Goal: Find contact information: Find contact information

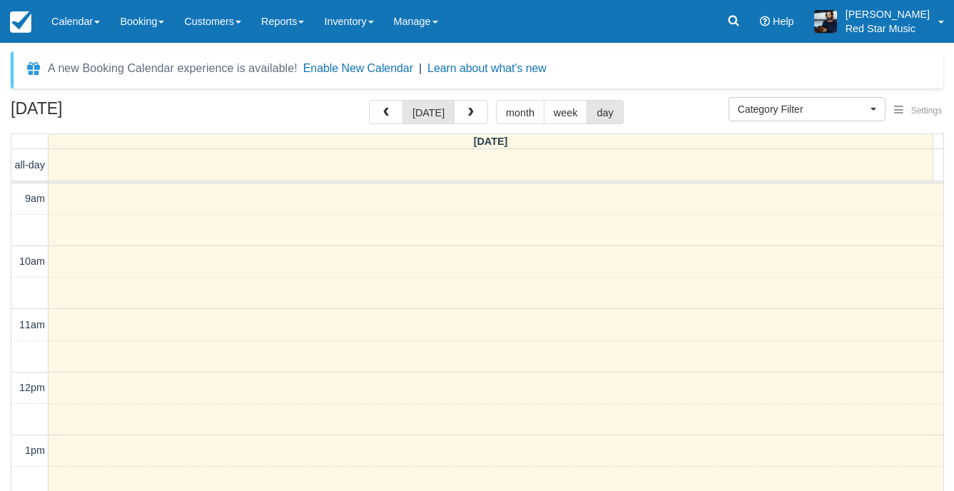
select select
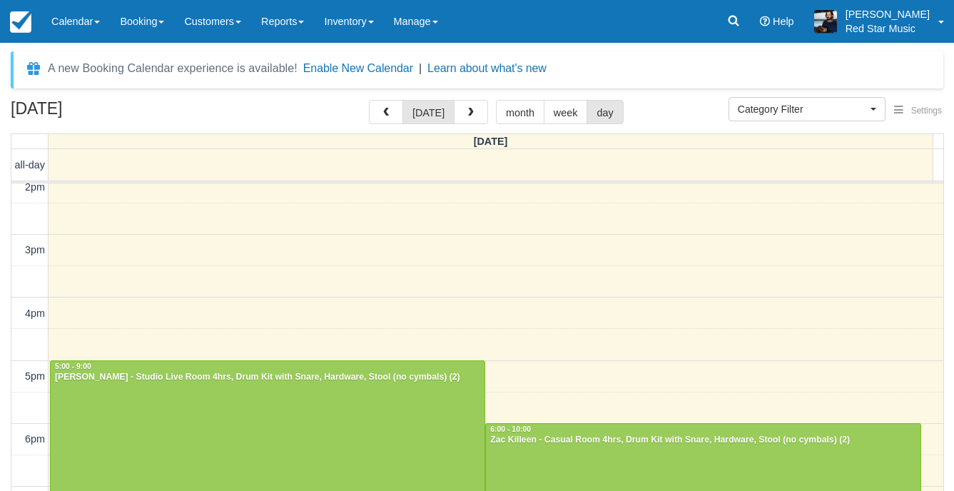
scroll to position [470, 0]
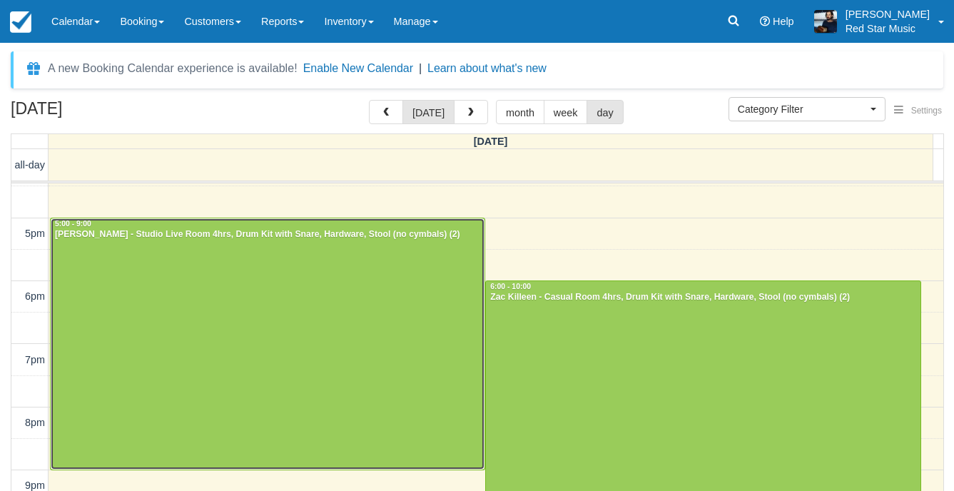
click at [386, 286] on div at bounding box center [268, 343] width 434 height 251
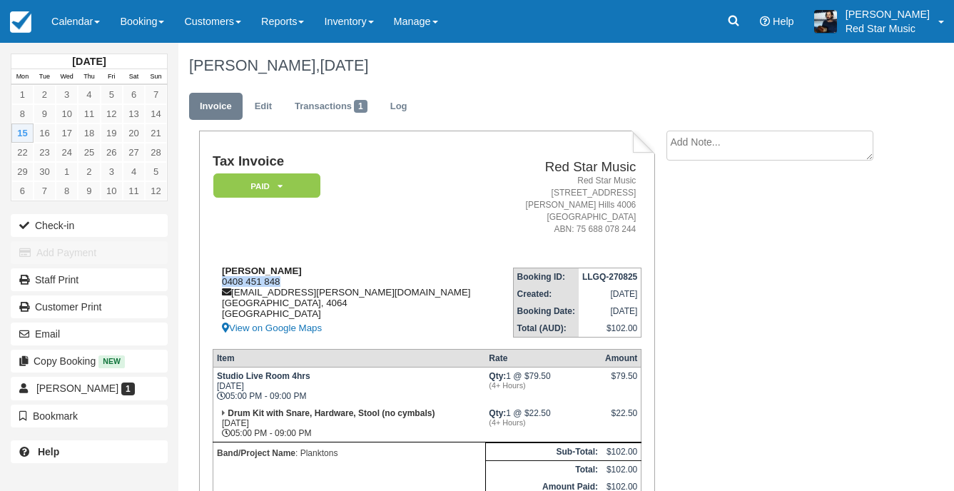
drag, startPoint x: 283, startPoint y: 278, endPoint x: 222, endPoint y: 279, distance: 61.4
click at [222, 279] on div "Mark Clifford 0408 451 848 mark.clifford@au.knightftank.com Queensland, 4064 Au…" at bounding box center [356, 300] width 286 height 71
copy div "0408 451 848"
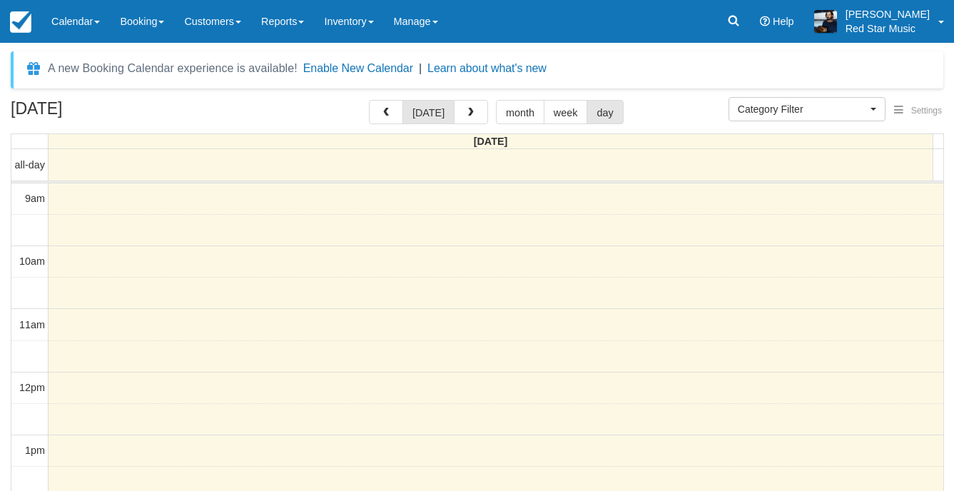
select select
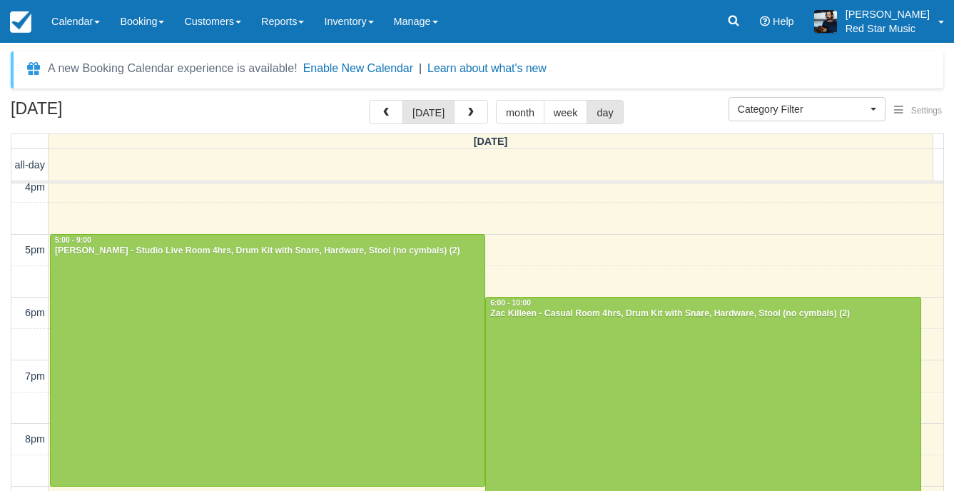
scroll to position [470, 0]
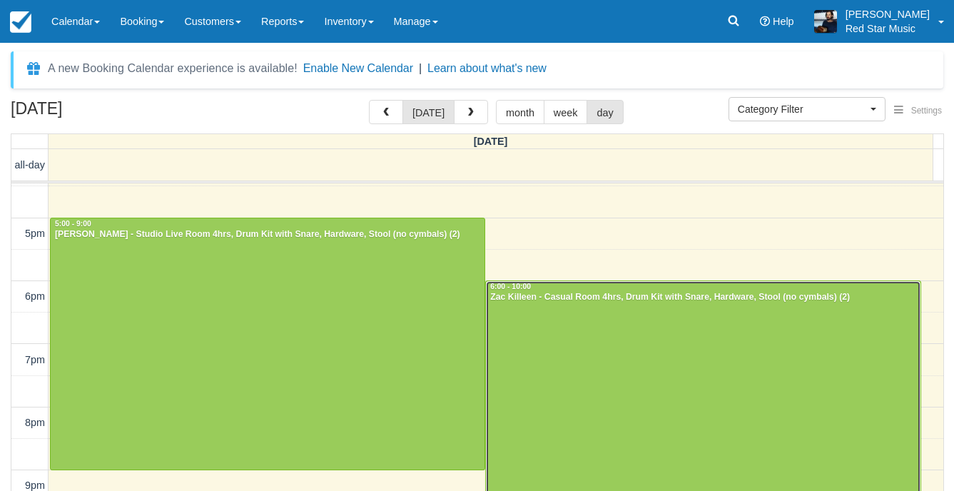
drag, startPoint x: 657, startPoint y: 323, endPoint x: 642, endPoint y: 313, distance: 18.0
click at [657, 320] on div at bounding box center [703, 406] width 434 height 251
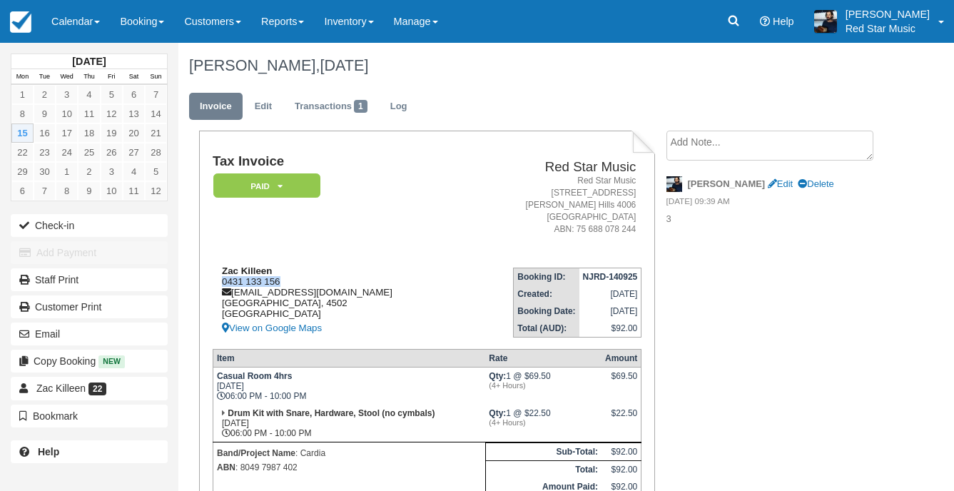
drag, startPoint x: 286, startPoint y: 282, endPoint x: 221, endPoint y: 282, distance: 65.7
click at [221, 282] on div "Zac Killeen 0431 133 156 [EMAIL_ADDRESS][DOMAIN_NAME] [GEOGRAPHIC_DATA] [GEOGRA…" at bounding box center [338, 300] width 251 height 71
copy div "0431 133 156"
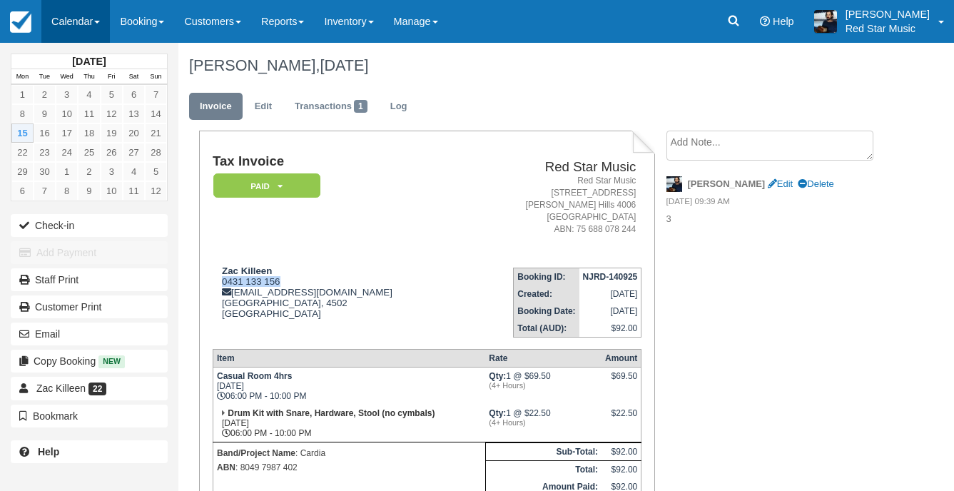
click at [67, 22] on link "Calendar" at bounding box center [75, 21] width 69 height 43
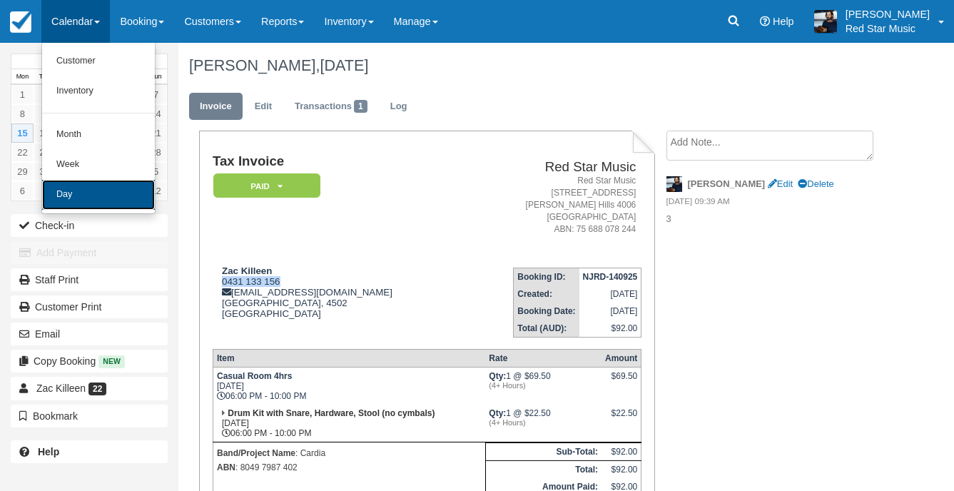
click at [63, 206] on link "Day" at bounding box center [98, 195] width 113 height 30
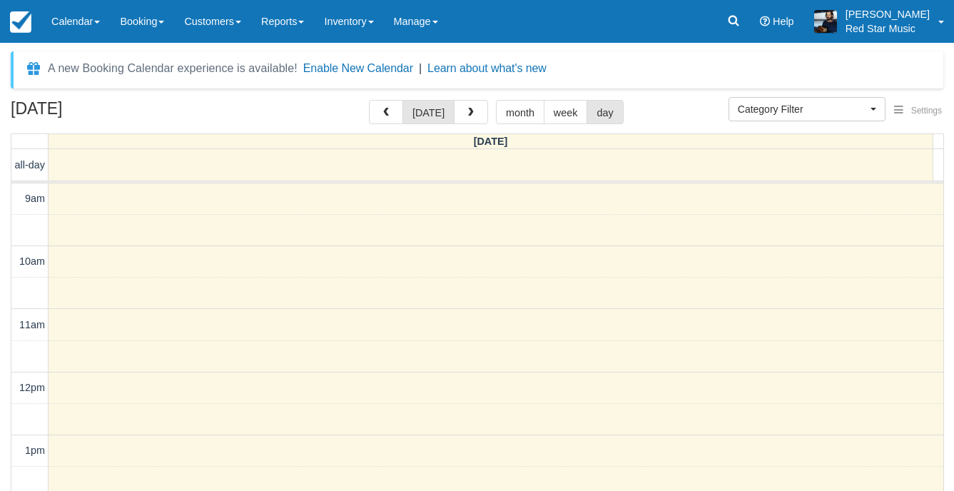
select select
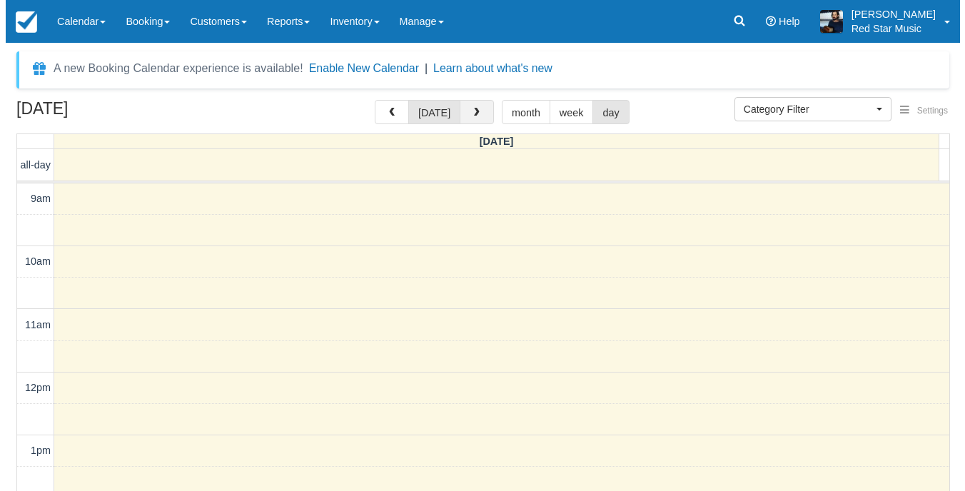
scroll to position [64, 0]
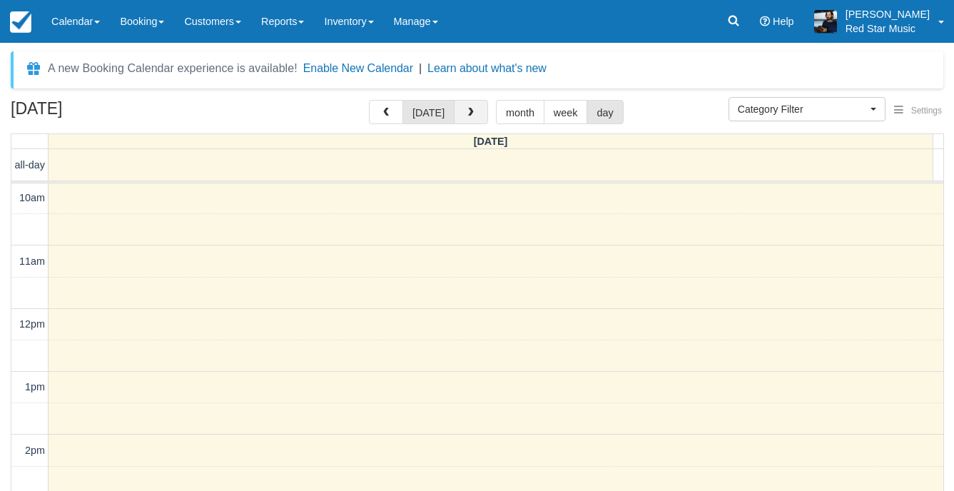
click at [473, 108] on button "button" at bounding box center [471, 112] width 34 height 24
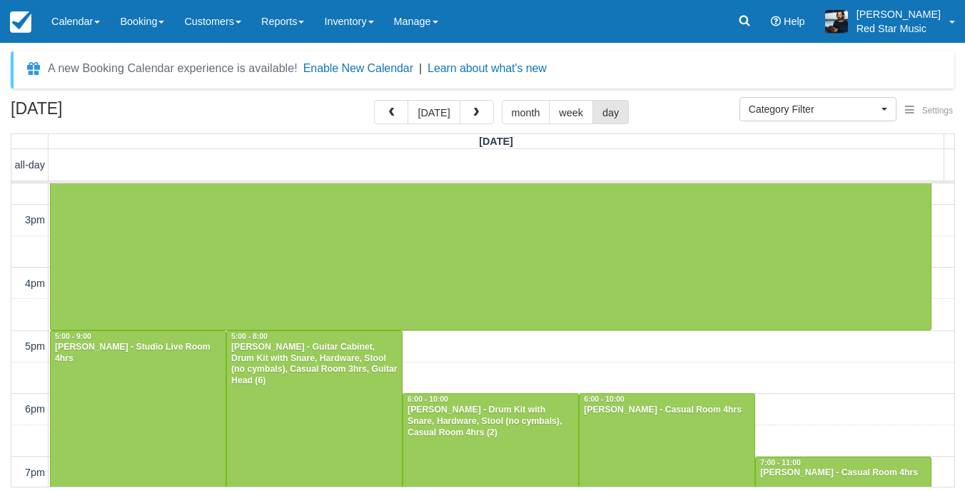
scroll to position [579, 0]
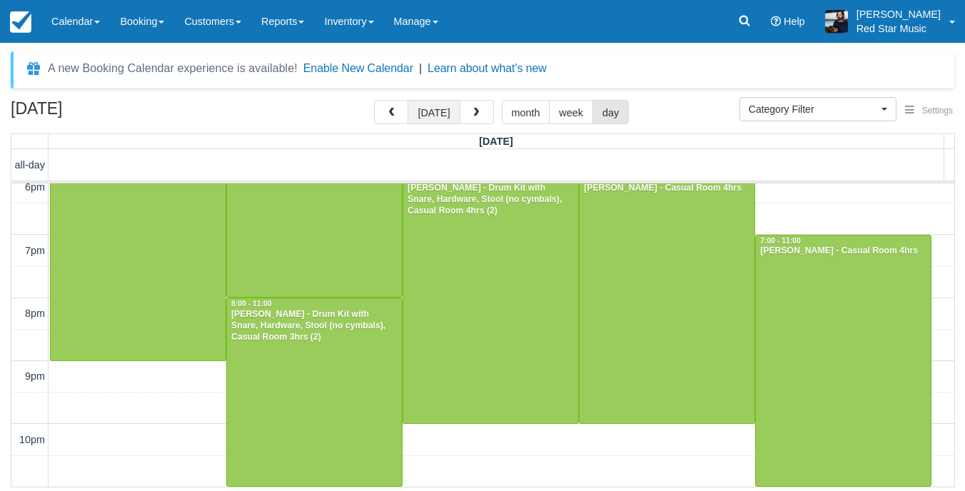
click at [430, 104] on button "[DATE]" at bounding box center [434, 112] width 52 height 24
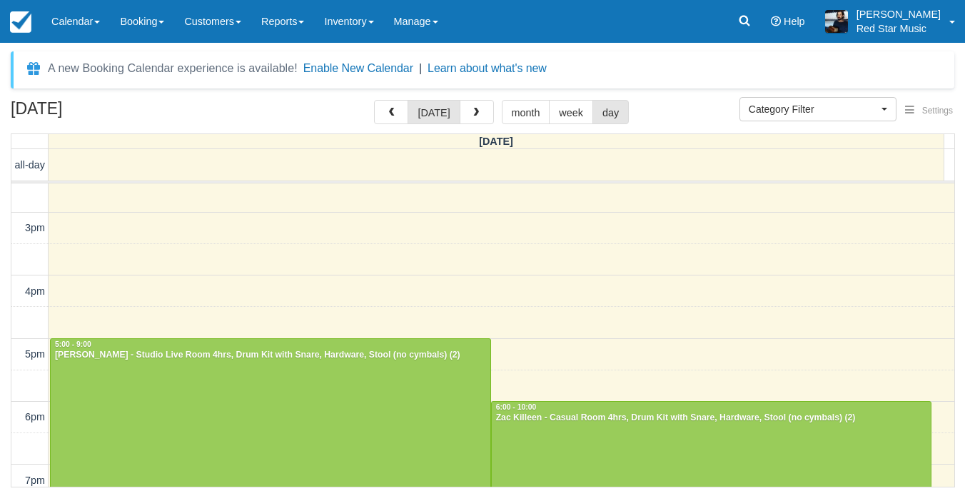
scroll to position [515, 0]
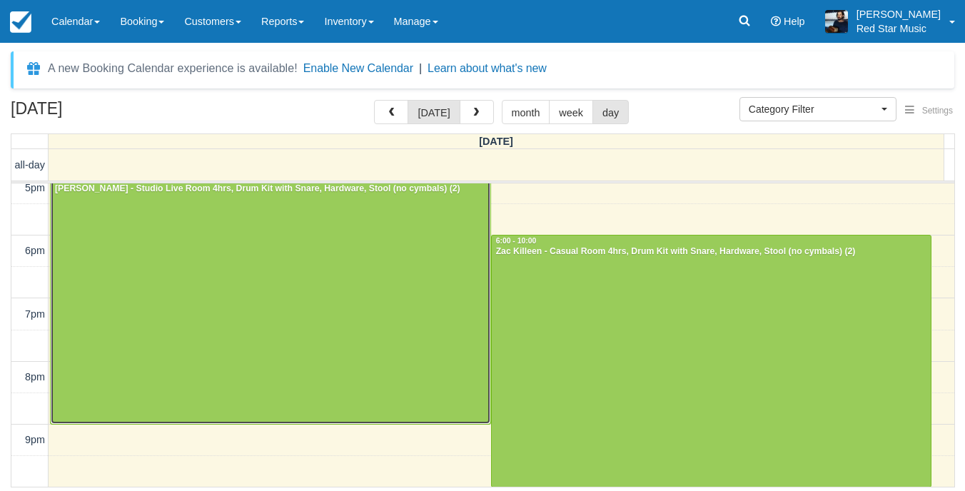
click at [313, 266] on div at bounding box center [271, 298] width 440 height 251
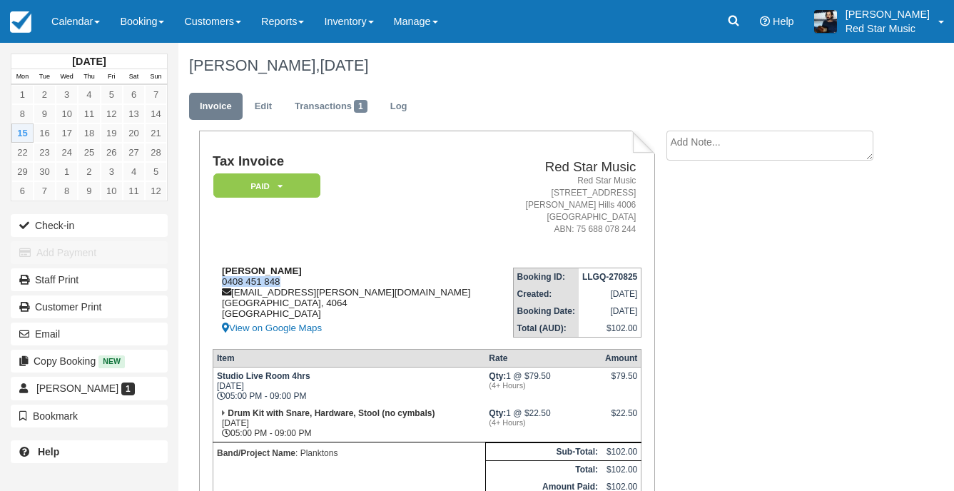
drag, startPoint x: 285, startPoint y: 278, endPoint x: 218, endPoint y: 281, distance: 67.9
click at [218, 281] on div "Mark Clifford 0408 451 848 mark.clifford@au.knightftank.com Queensland, 4064 Au…" at bounding box center [356, 300] width 286 height 71
copy div "0408 451 848"
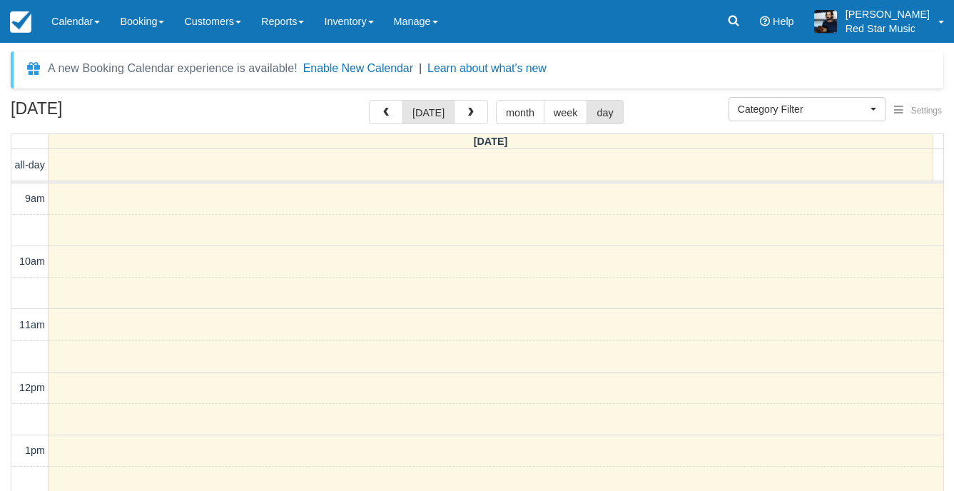
select select
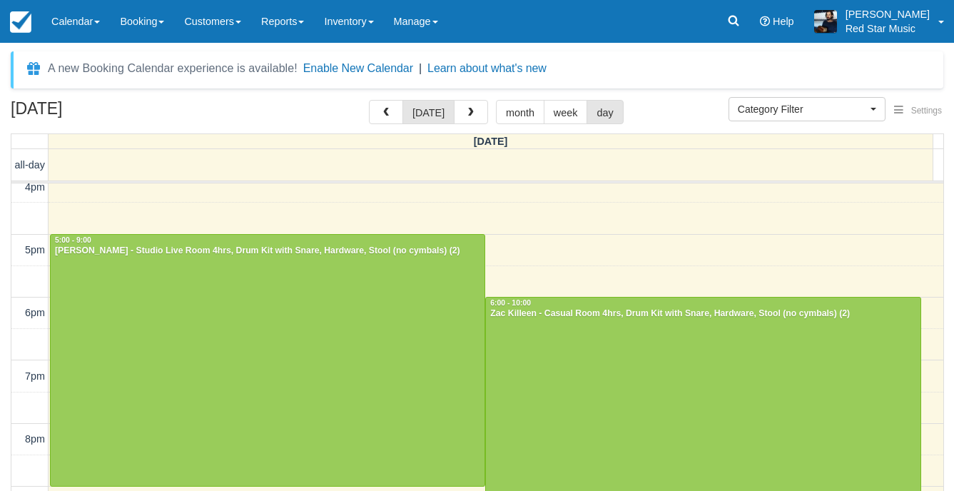
scroll to position [470, 0]
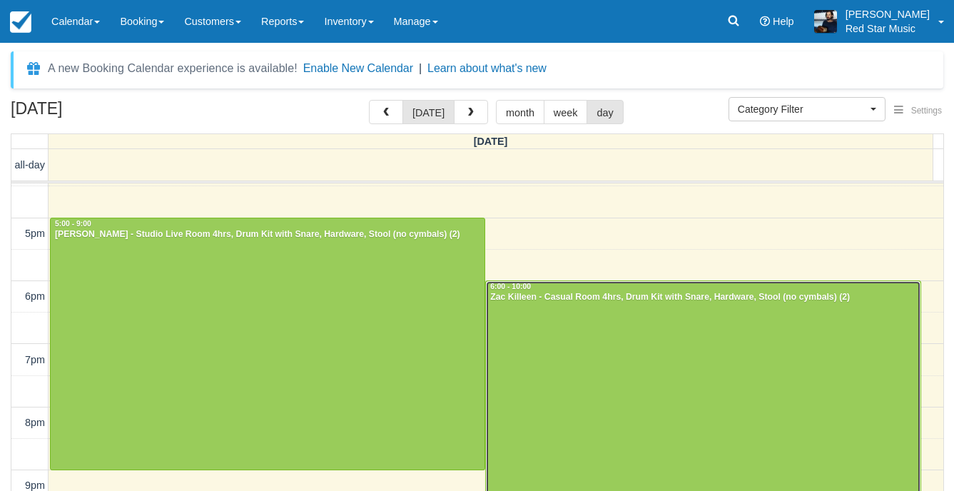
click at [620, 355] on div at bounding box center [703, 406] width 434 height 251
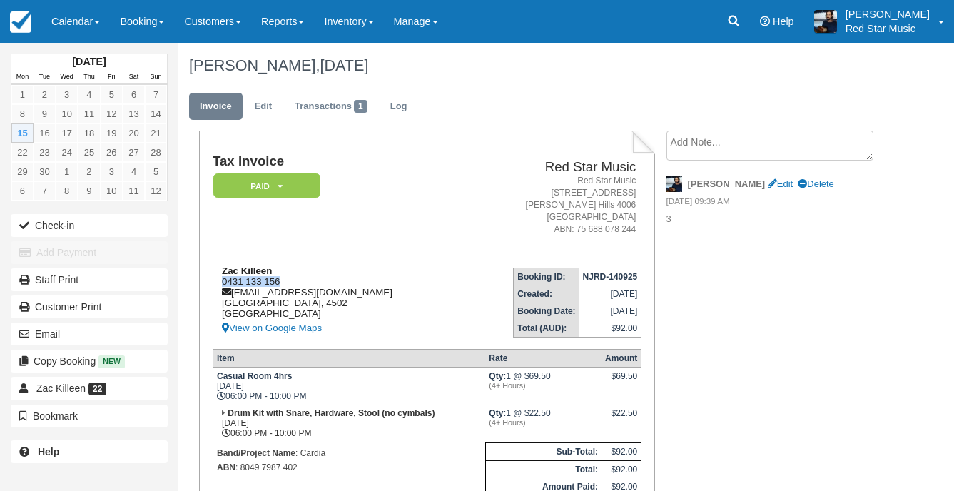
drag, startPoint x: 283, startPoint y: 280, endPoint x: 221, endPoint y: 283, distance: 61.4
click at [221, 283] on div "Zac Killeen 0431 133 156 [EMAIL_ADDRESS][DOMAIN_NAME] [GEOGRAPHIC_DATA] [GEOGRA…" at bounding box center [338, 300] width 251 height 71
copy div "0431 133 156"
drag, startPoint x: 74, startPoint y: 19, endPoint x: 76, endPoint y: 43, distance: 24.3
click at [74, 19] on link "Calendar" at bounding box center [75, 21] width 69 height 43
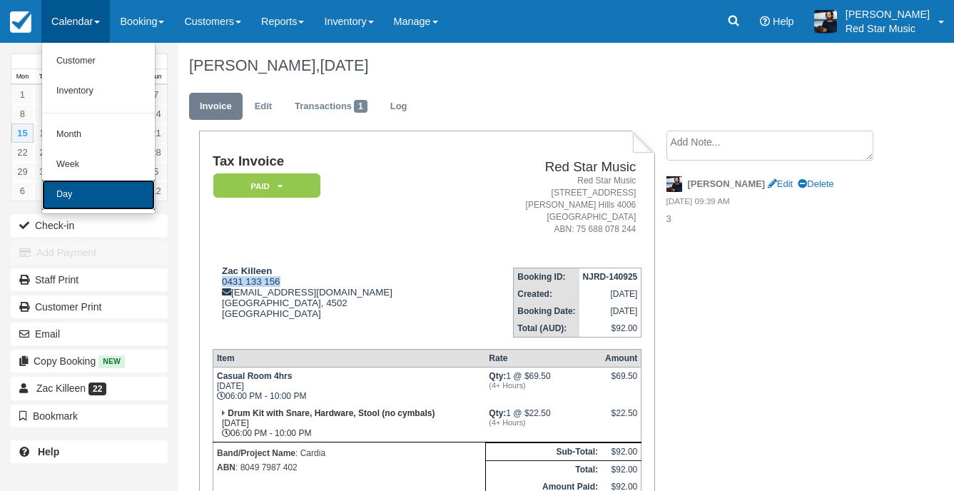
click at [72, 201] on link "Day" at bounding box center [98, 195] width 113 height 30
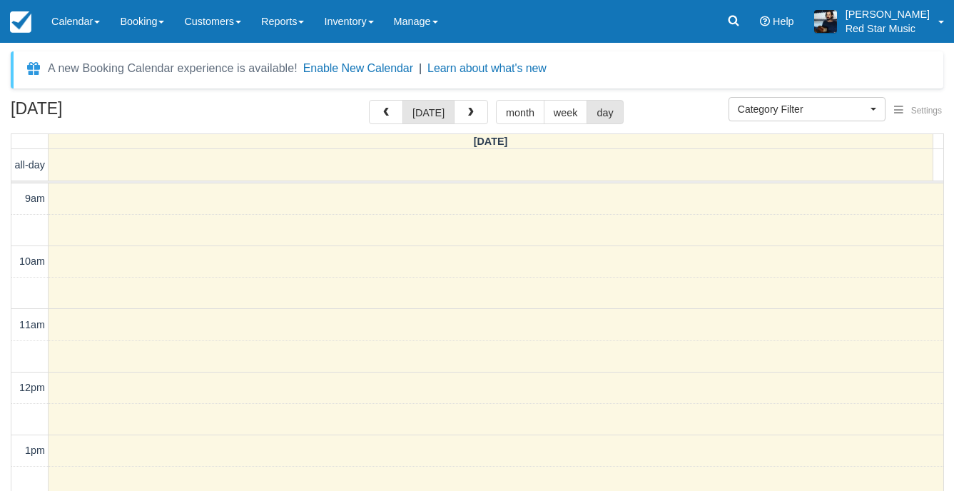
select select
